Goal: Task Accomplishment & Management: Manage account settings

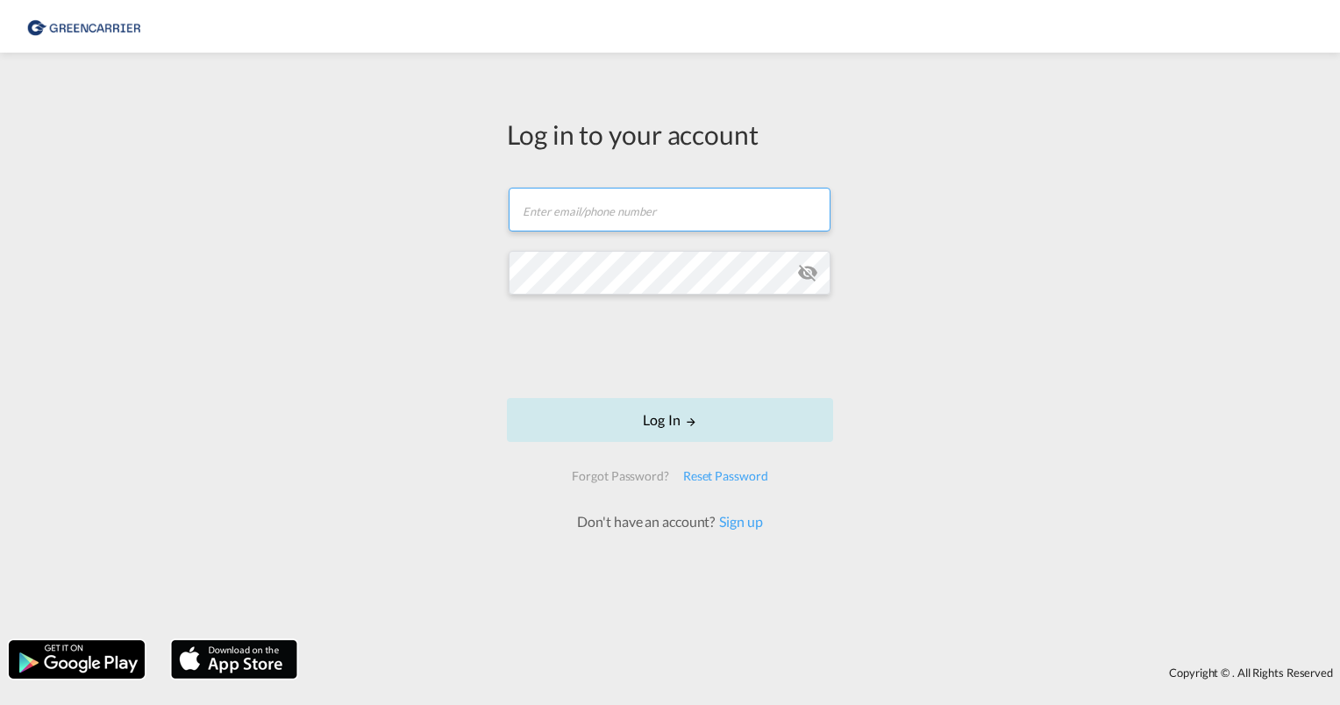
type input "[PERSON_NAME][EMAIL_ADDRESS][PERSON_NAME][DOMAIN_NAME]"
click at [668, 425] on button "Log In" at bounding box center [670, 420] width 326 height 44
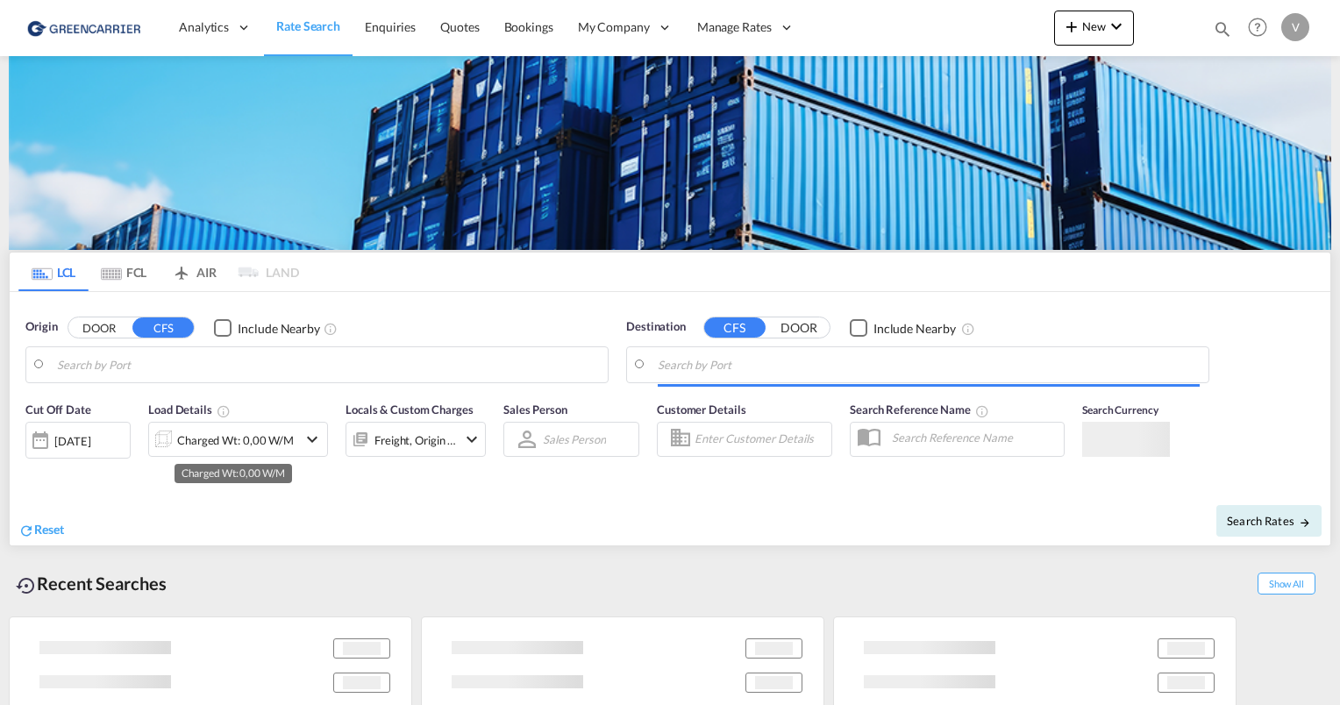
type input "[GEOGRAPHIC_DATA], [GEOGRAPHIC_DATA]"
type input "[GEOGRAPHIC_DATA], SH, CNSHA"
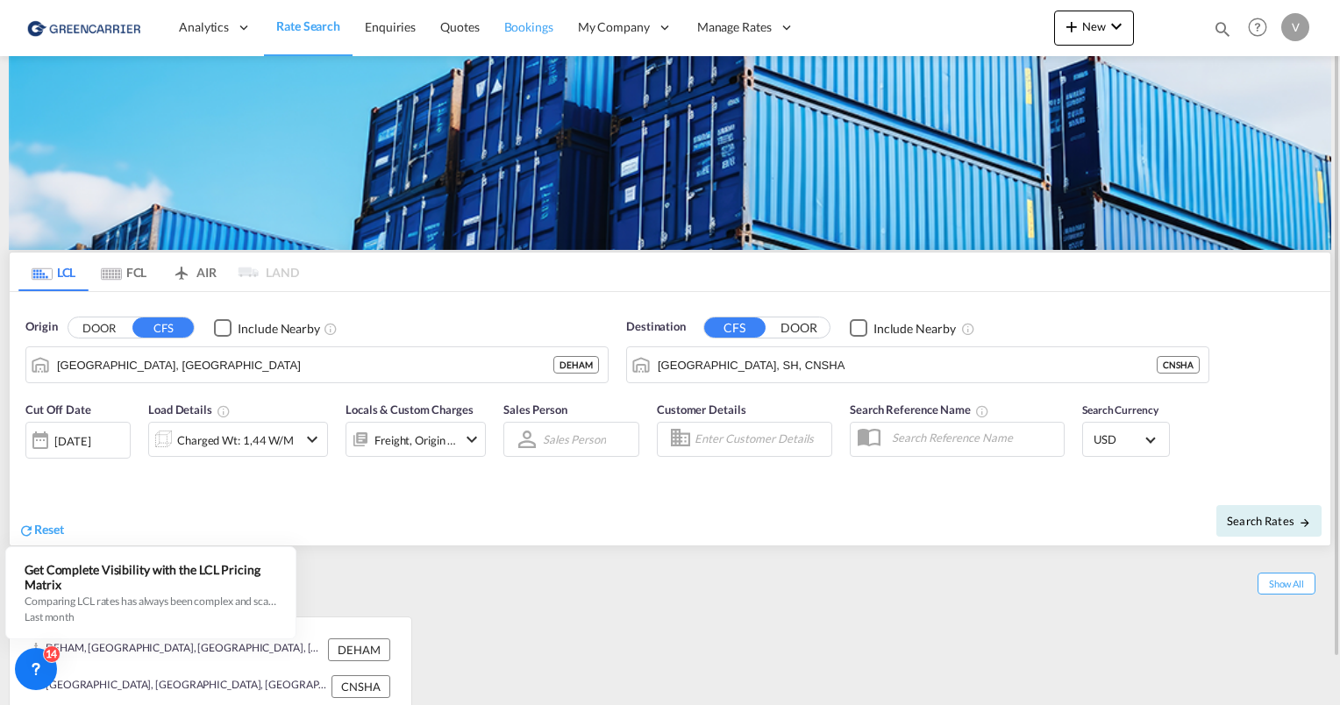
click at [510, 28] on span "Bookings" at bounding box center [528, 26] width 49 height 15
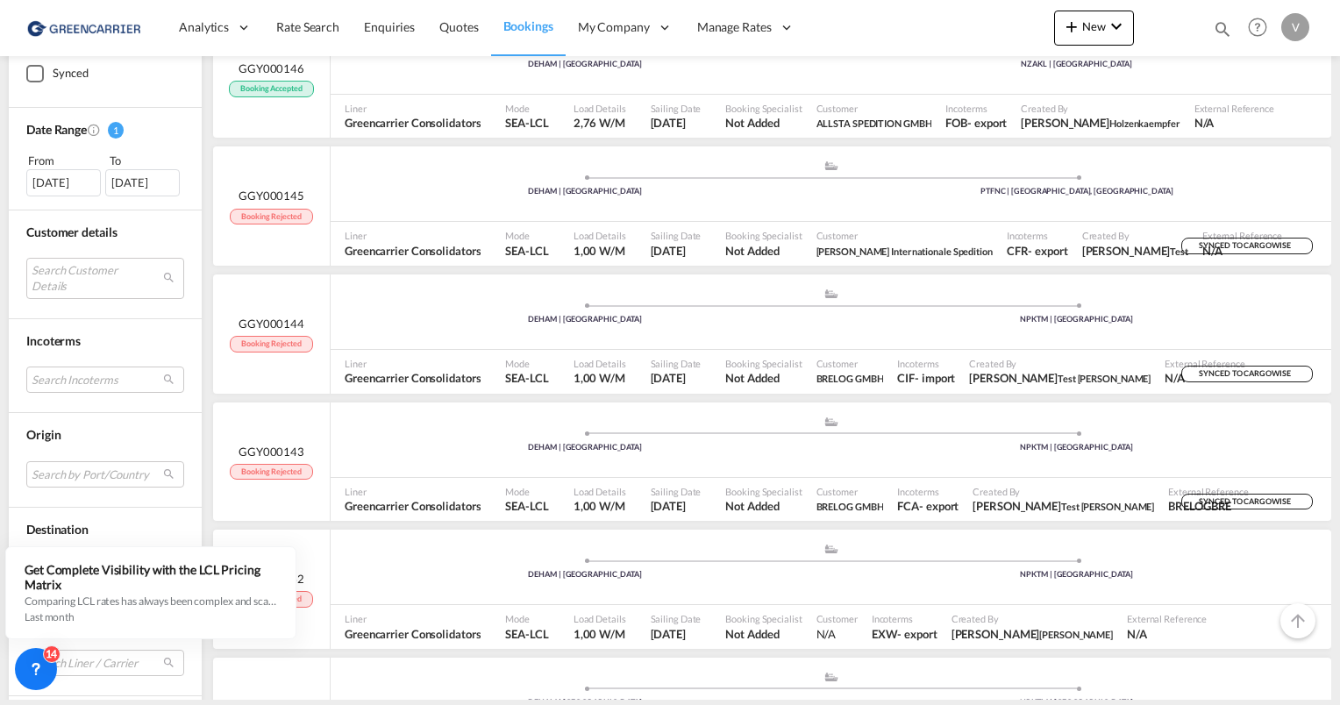
scroll to position [439, 0]
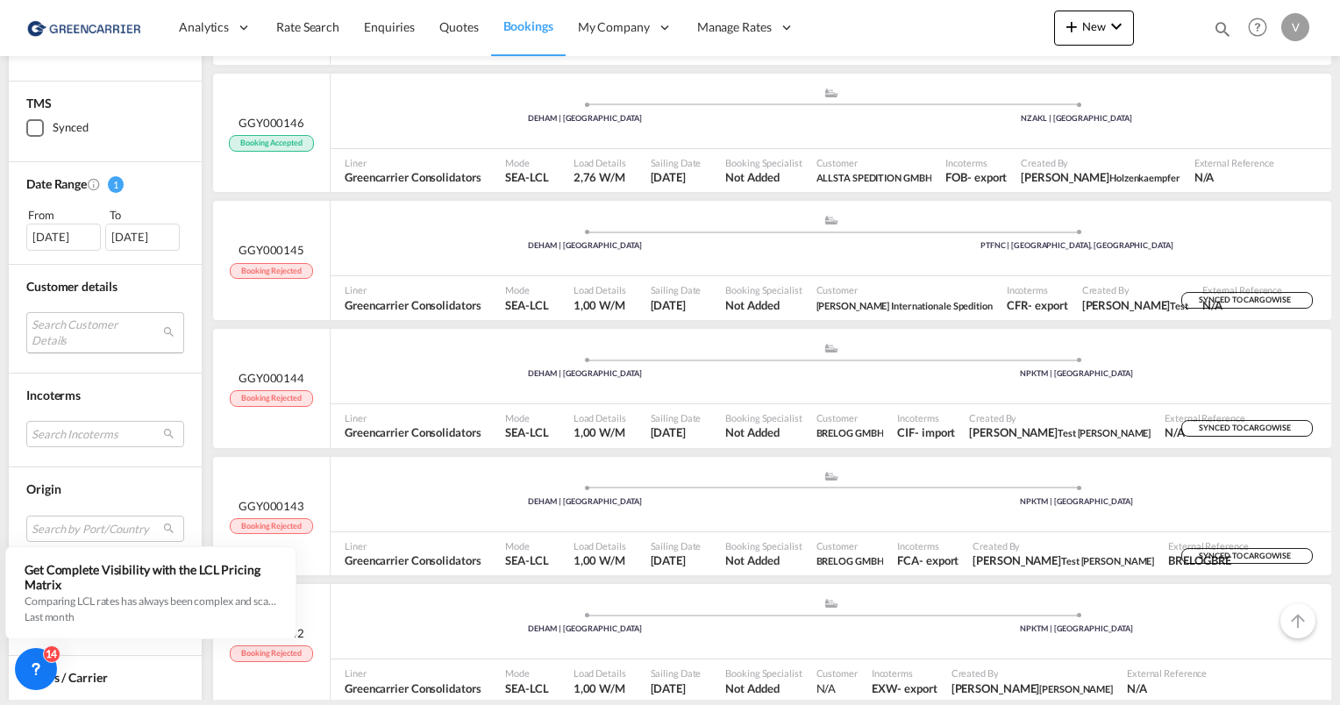
click at [67, 332] on md-select "Search Customer Details user name user [PERSON_NAME] [PERSON_NAME][EMAIL_ADDRES…" at bounding box center [105, 332] width 158 height 40
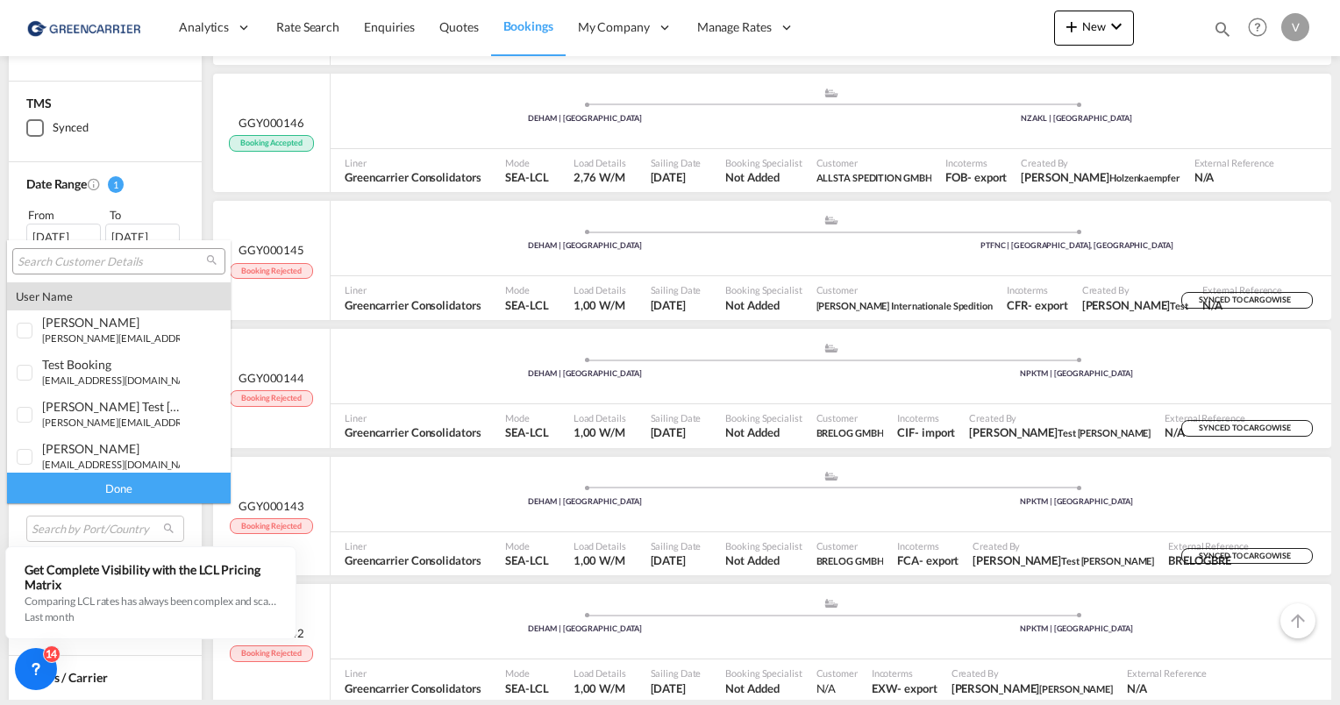
click at [153, 265] on input "search" at bounding box center [112, 262] width 189 height 16
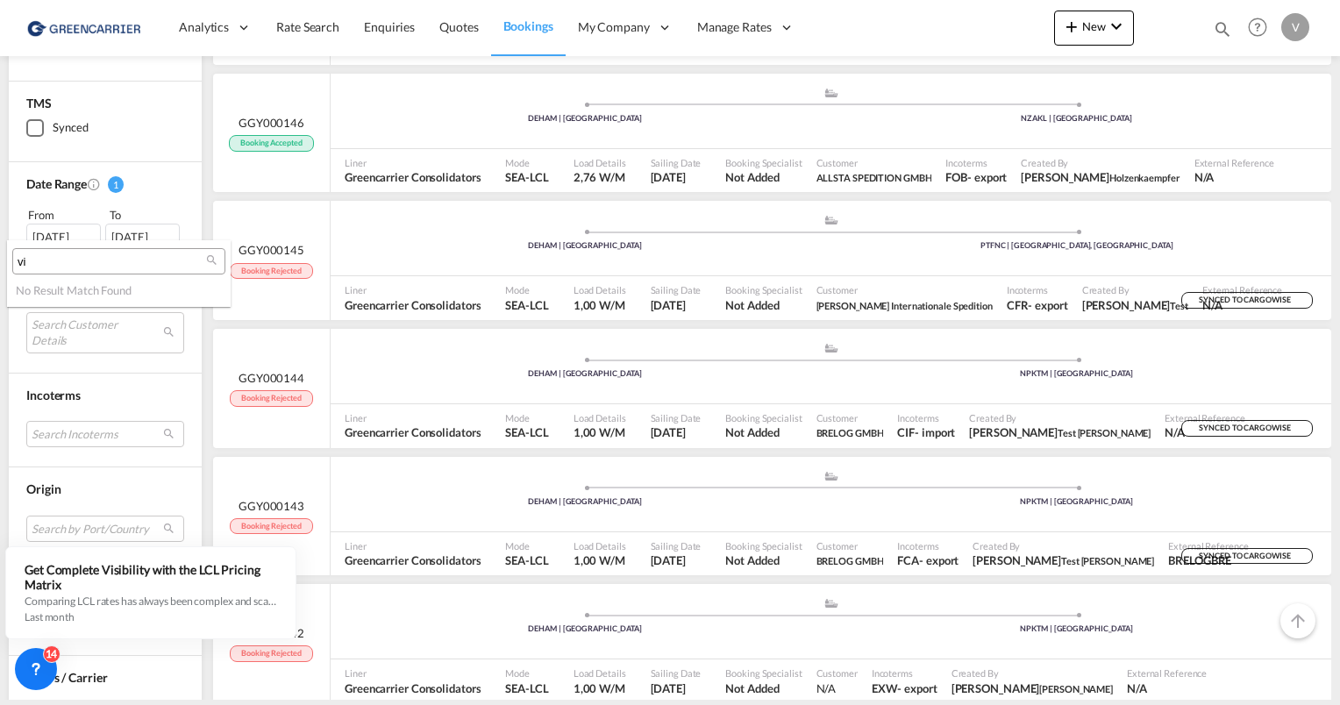
type input "v"
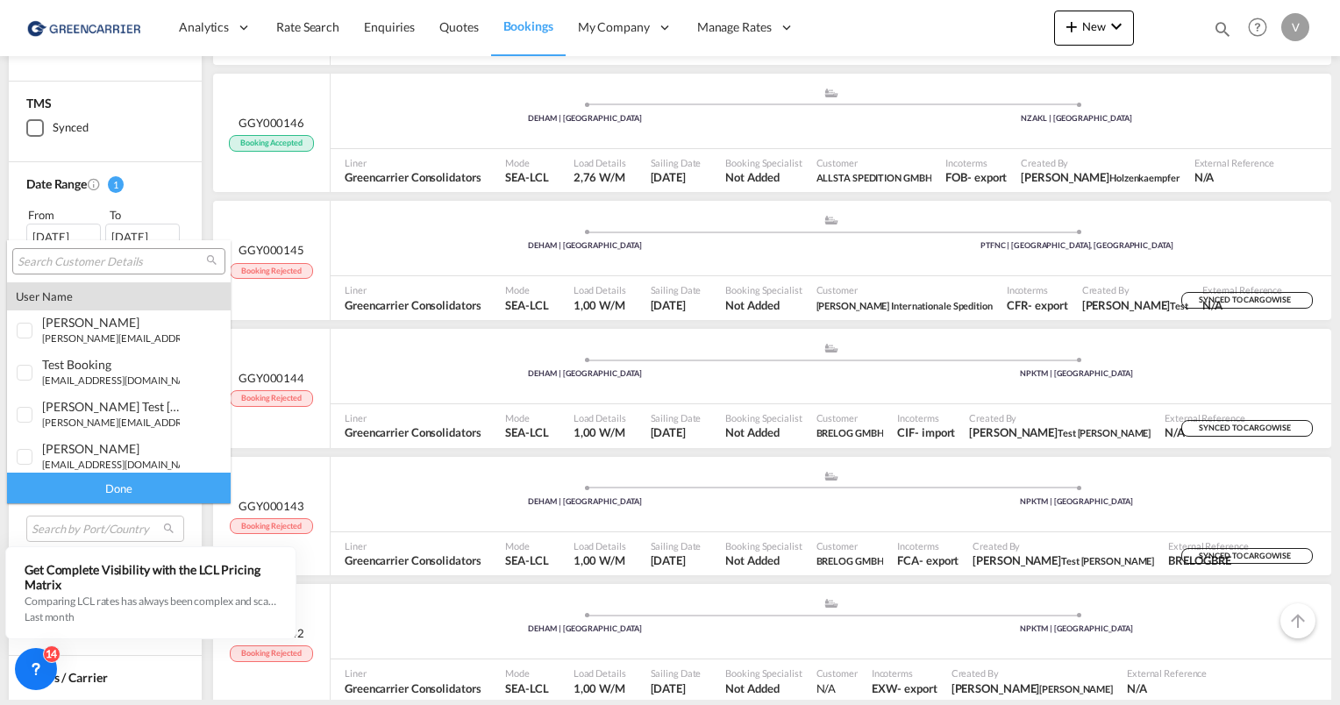
click at [210, 113] on md-backdrop at bounding box center [670, 352] width 1340 height 705
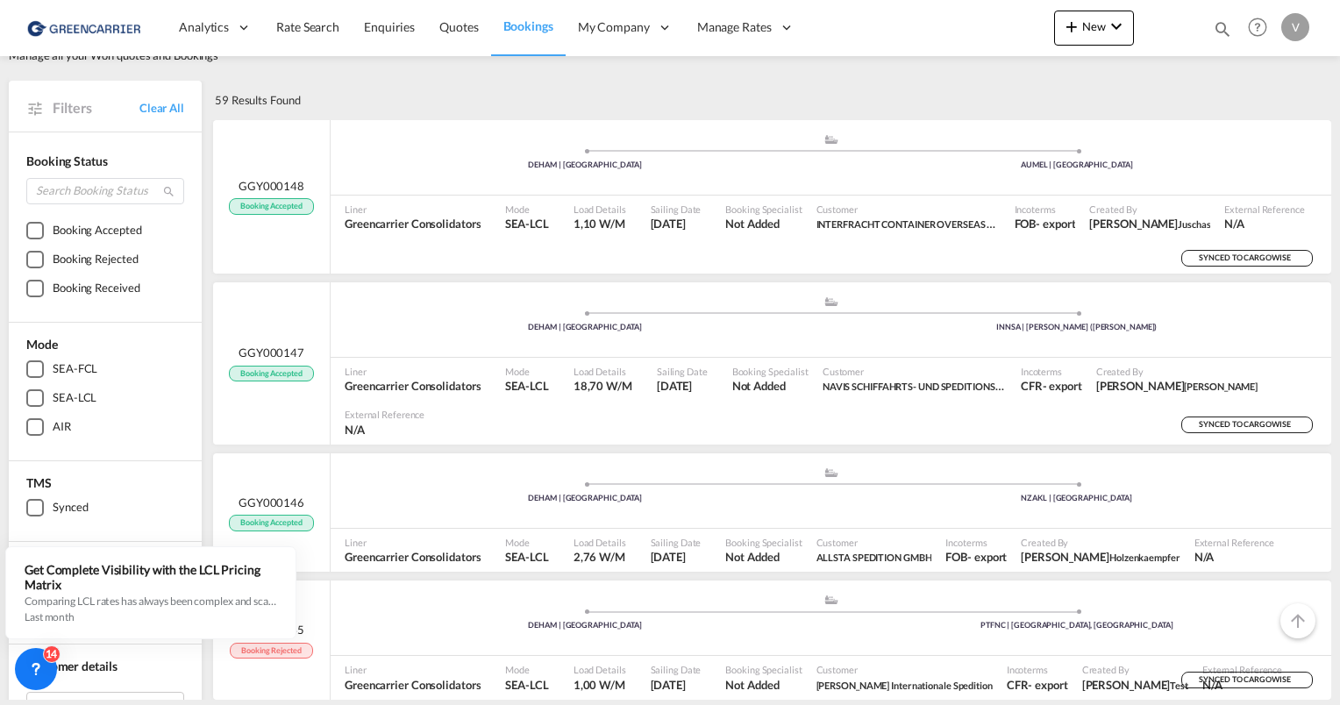
scroll to position [0, 0]
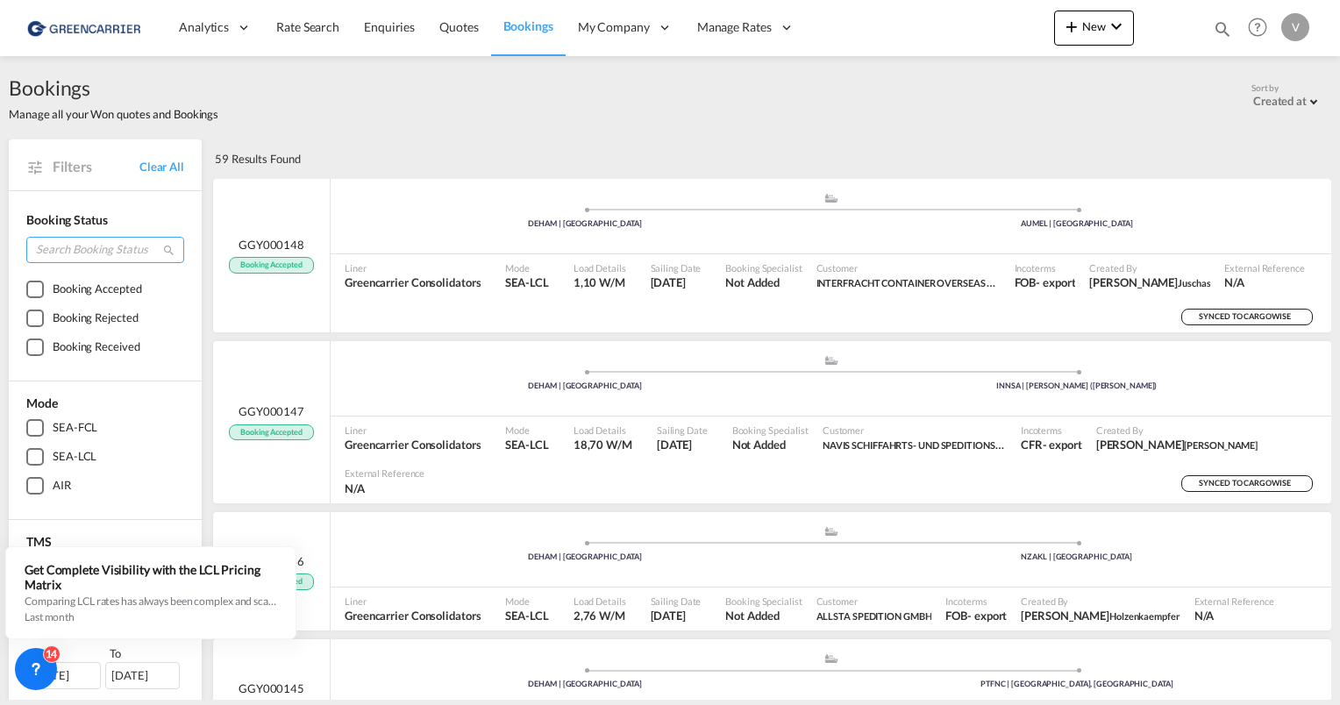
click at [96, 237] on input "search" at bounding box center [105, 250] width 158 height 26
click at [205, 223] on div "Filters Clear All Booking Status Booking Accepted Booking Rejected Booking Rece…" at bounding box center [110, 714] width 202 height 1150
